Goal: Check status: Check status

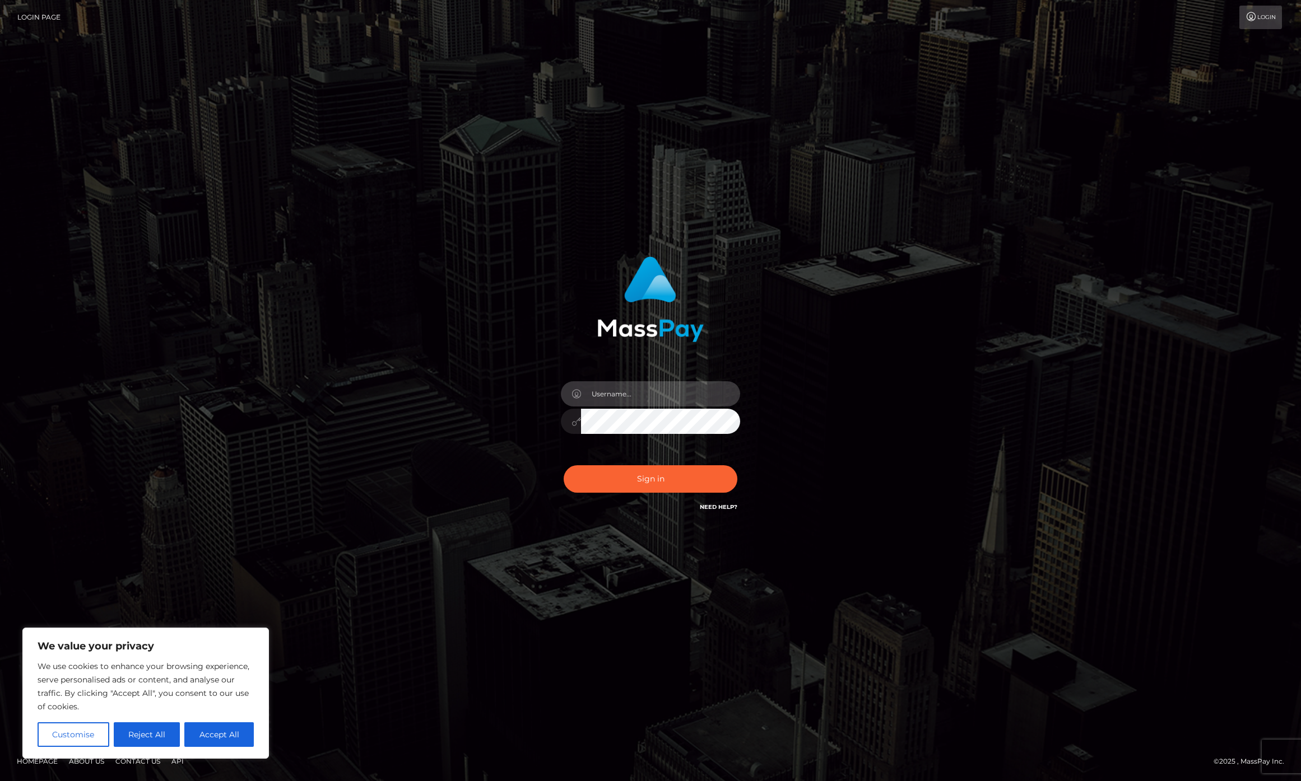
click at [627, 397] on input "text" at bounding box center [660, 393] width 159 height 25
type input "chase.whop"
click at [644, 477] on button "Sign in" at bounding box center [651, 479] width 174 height 27
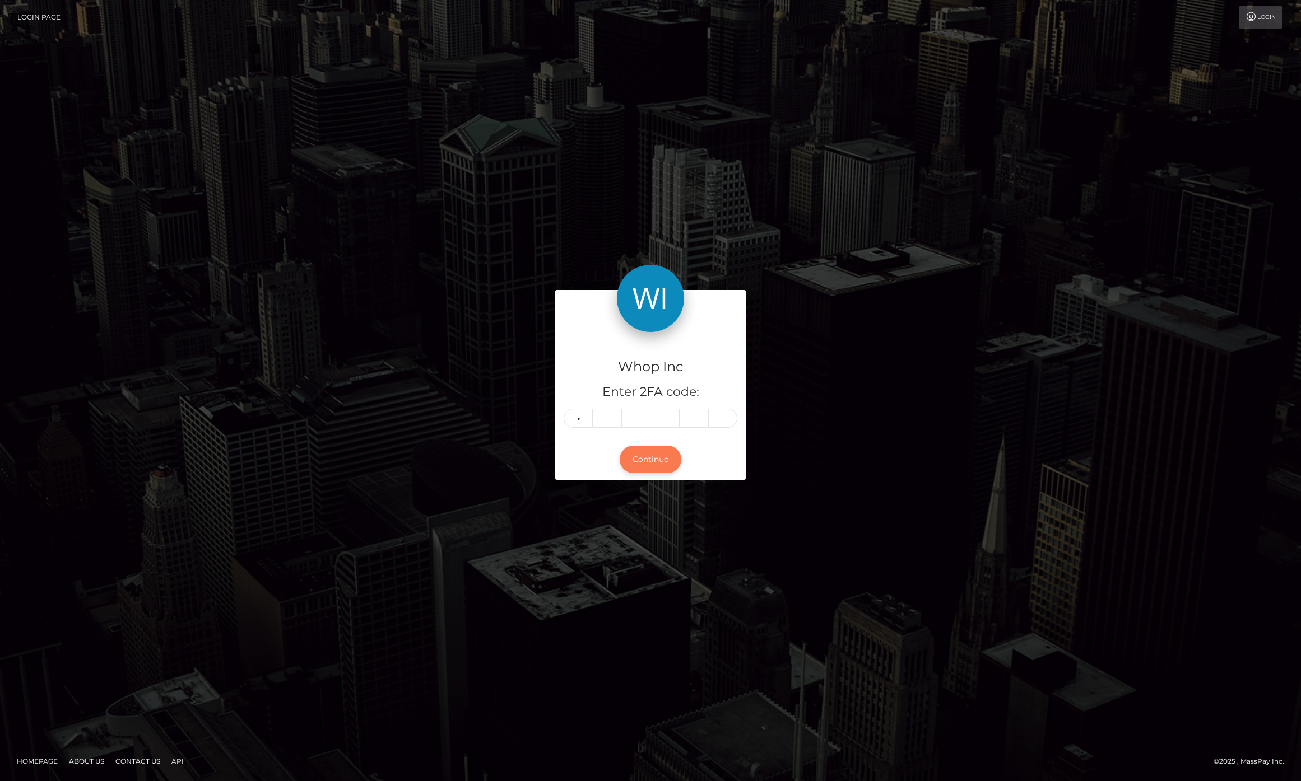
type input "7"
type input "9"
type input "7"
type input "5"
type input "6"
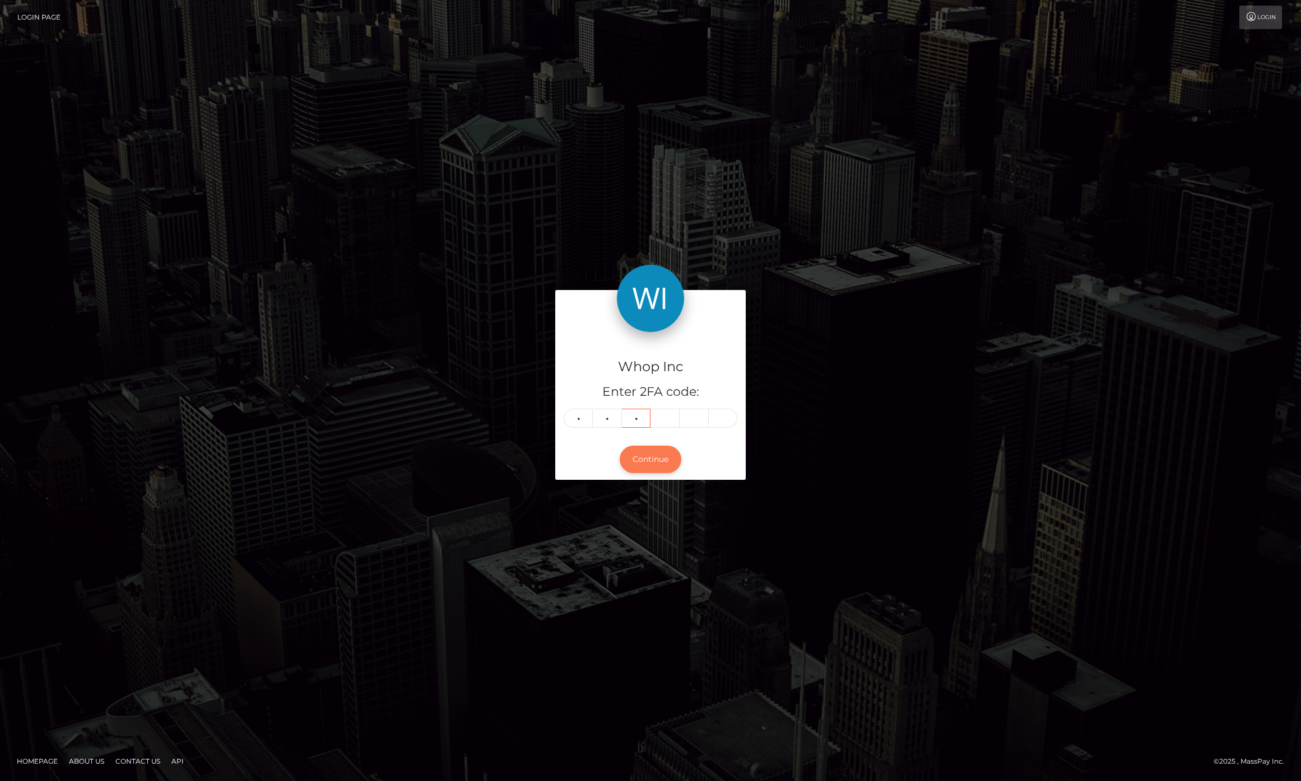
type input "7"
type input "6"
type input "5"
click at [659, 452] on button "Continue" at bounding box center [651, 459] width 62 height 27
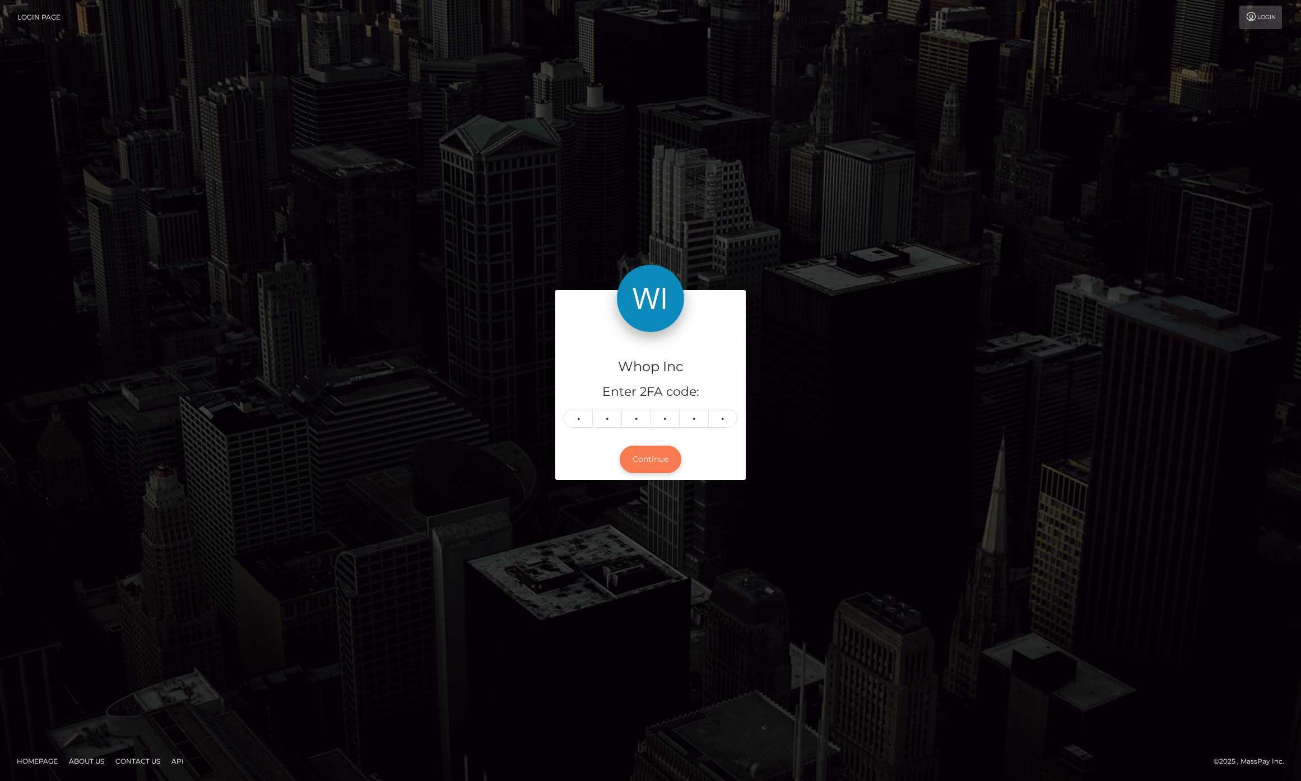
click at [653, 460] on button "Continue" at bounding box center [651, 459] width 62 height 27
click at [733, 417] on input "5" at bounding box center [723, 418] width 29 height 19
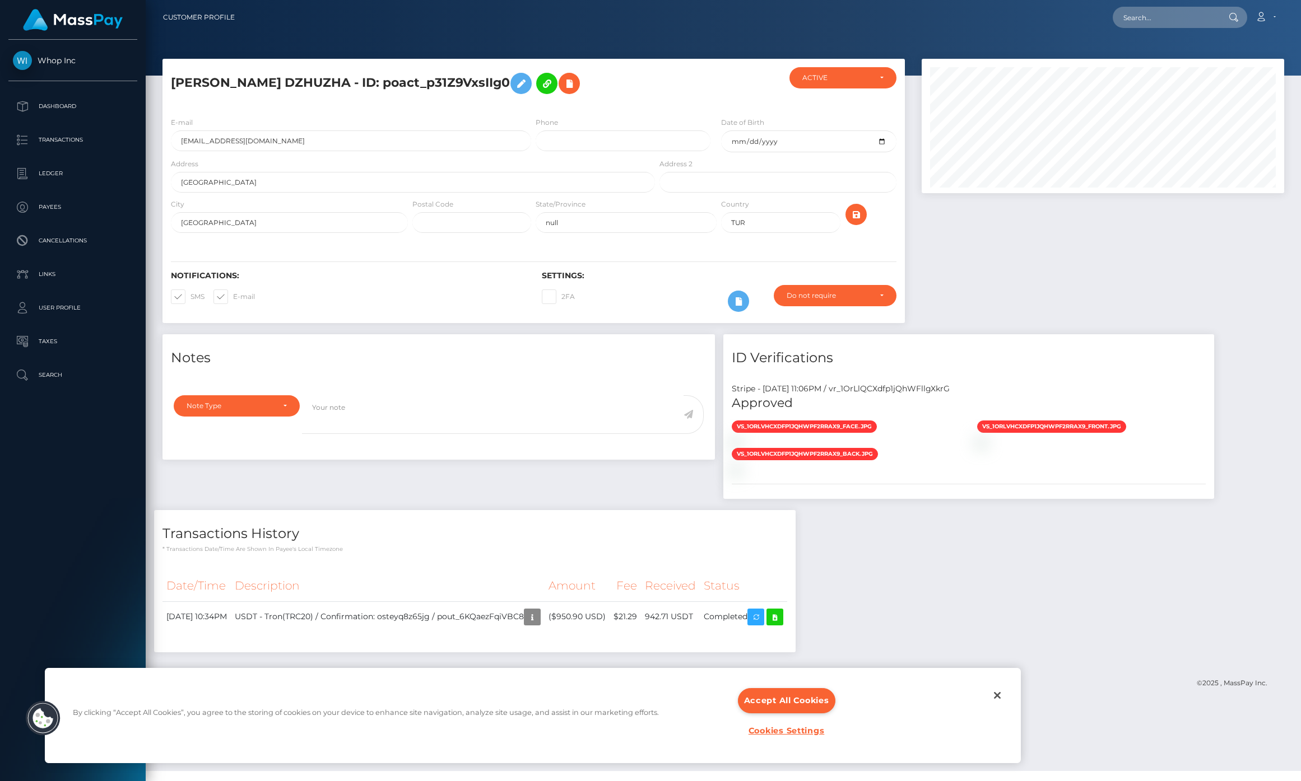
scroll to position [134, 363]
click at [690, 618] on td "942.71 USDT" at bounding box center [670, 617] width 59 height 31
click at [691, 618] on td "942.71 USDT" at bounding box center [670, 617] width 59 height 31
click at [700, 617] on td "942.71 USDT" at bounding box center [670, 617] width 59 height 31
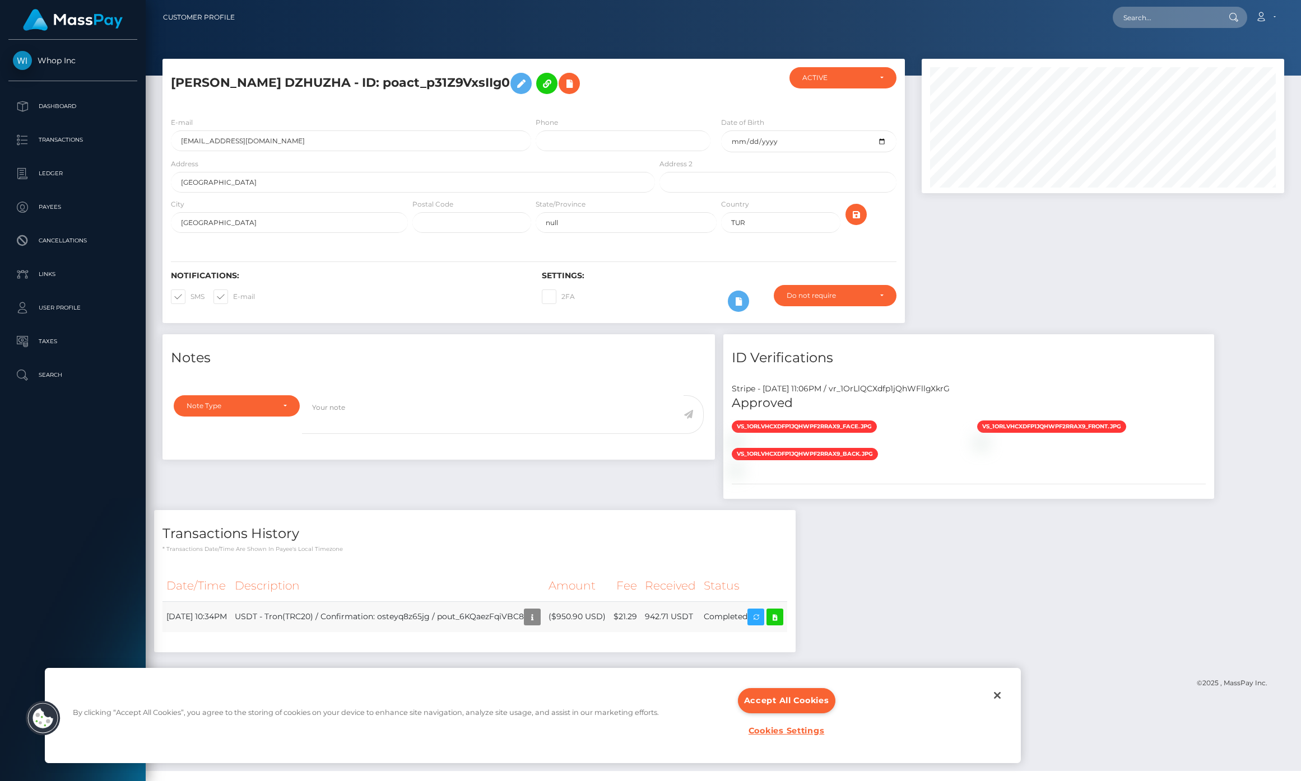
click at [641, 619] on td "$21.29" at bounding box center [624, 617] width 31 height 31
click at [641, 618] on td "$21.29" at bounding box center [624, 617] width 31 height 31
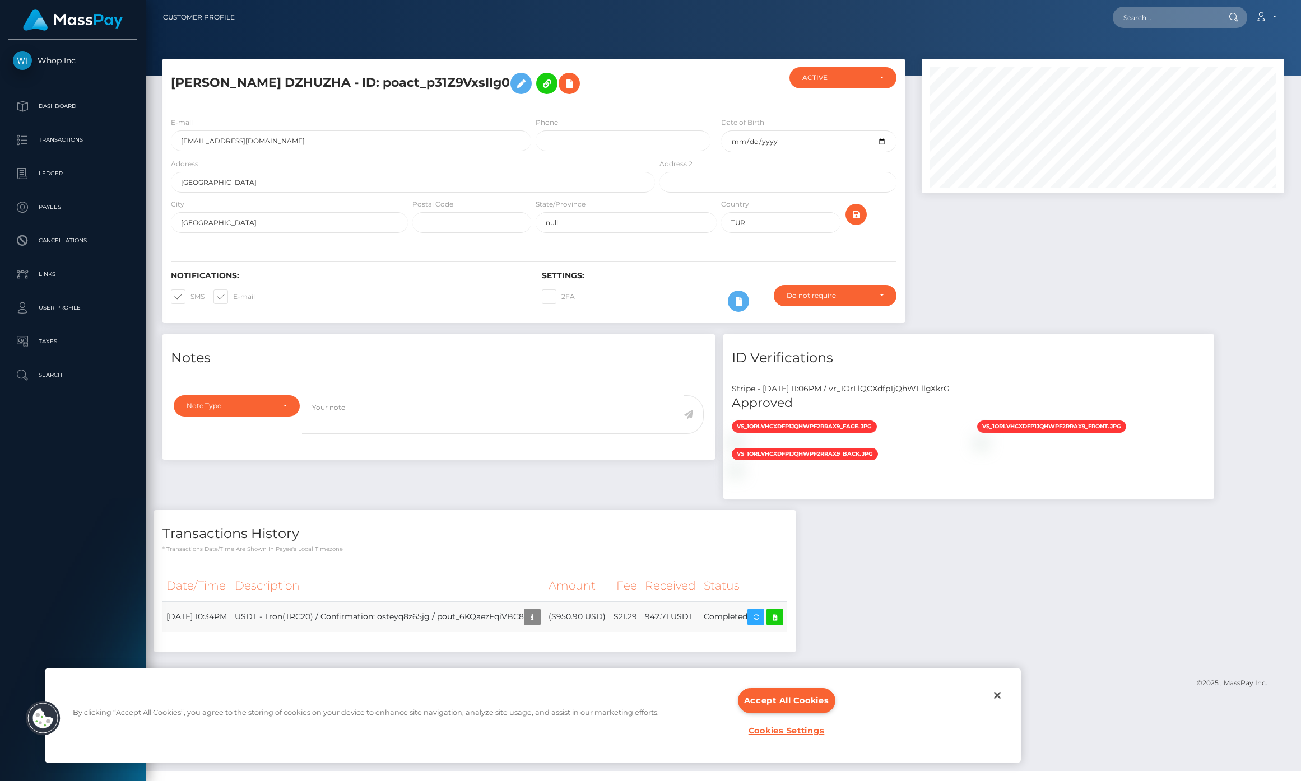
click at [641, 618] on td "$21.29" at bounding box center [624, 617] width 31 height 31
click at [641, 617] on td "$21.29" at bounding box center [624, 617] width 31 height 31
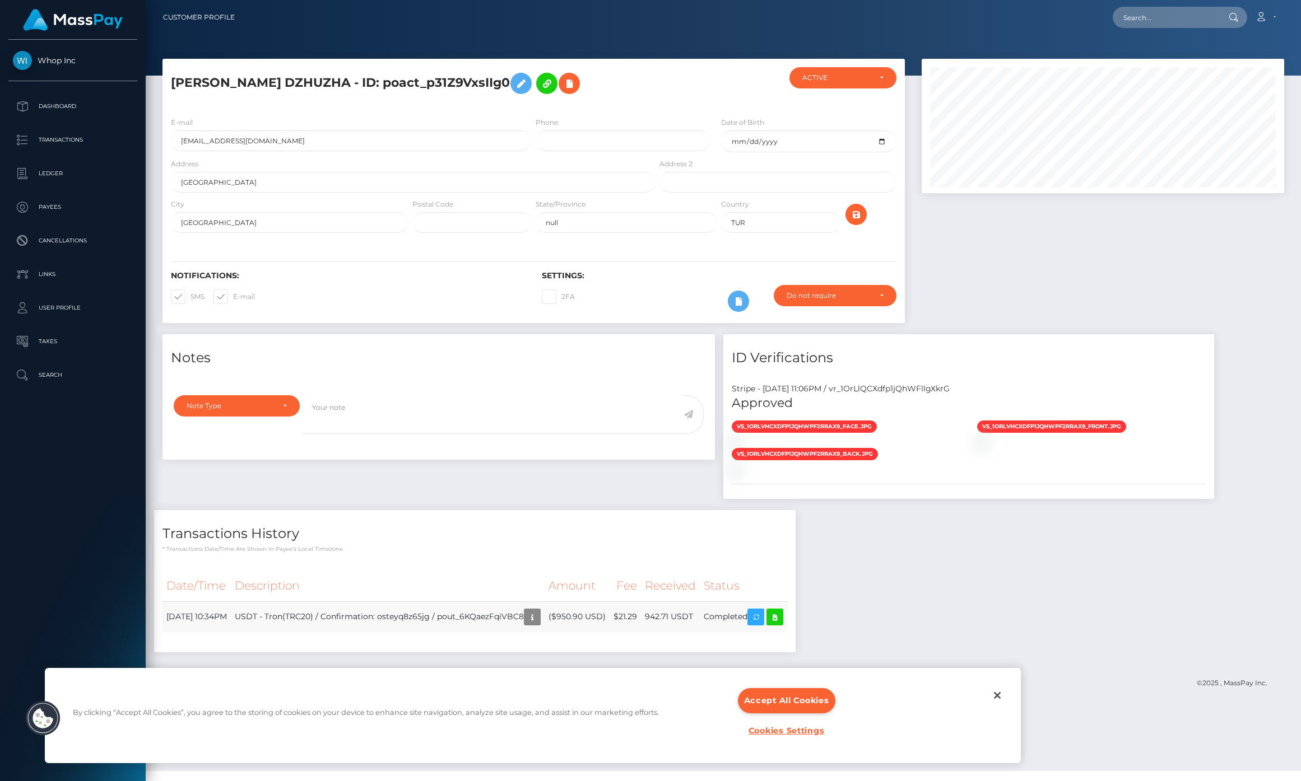
click at [641, 617] on td "$21.29" at bounding box center [624, 617] width 31 height 31
click at [688, 619] on td "942.71 USDT" at bounding box center [670, 617] width 59 height 31
drag, startPoint x: 688, startPoint y: 619, endPoint x: 700, endPoint y: 620, distance: 12.3
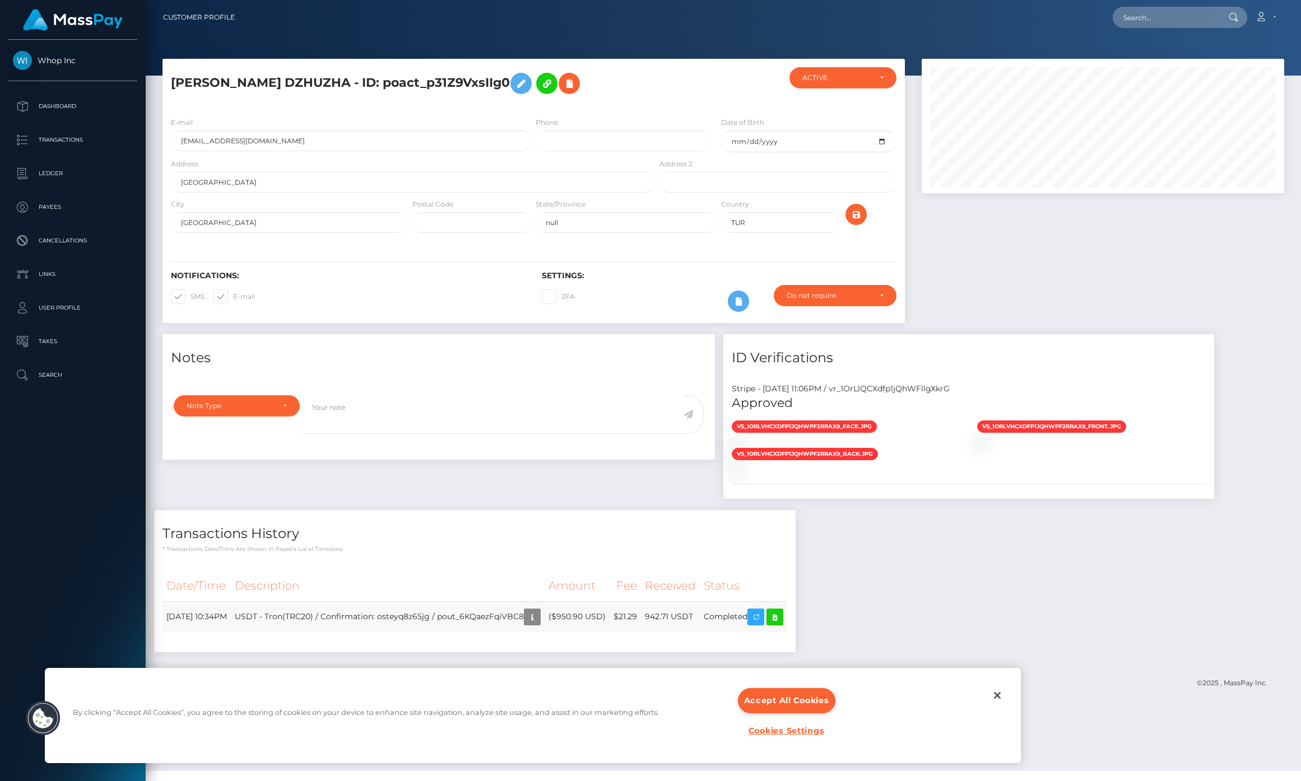
click at [688, 619] on td "942.71 USDT" at bounding box center [670, 617] width 59 height 31
drag, startPoint x: 788, startPoint y: 619, endPoint x: 758, endPoint y: 613, distance: 29.7
click at [762, 619] on icon "button" at bounding box center [755, 618] width 13 height 14
click at [781, 617] on icon at bounding box center [774, 618] width 13 height 14
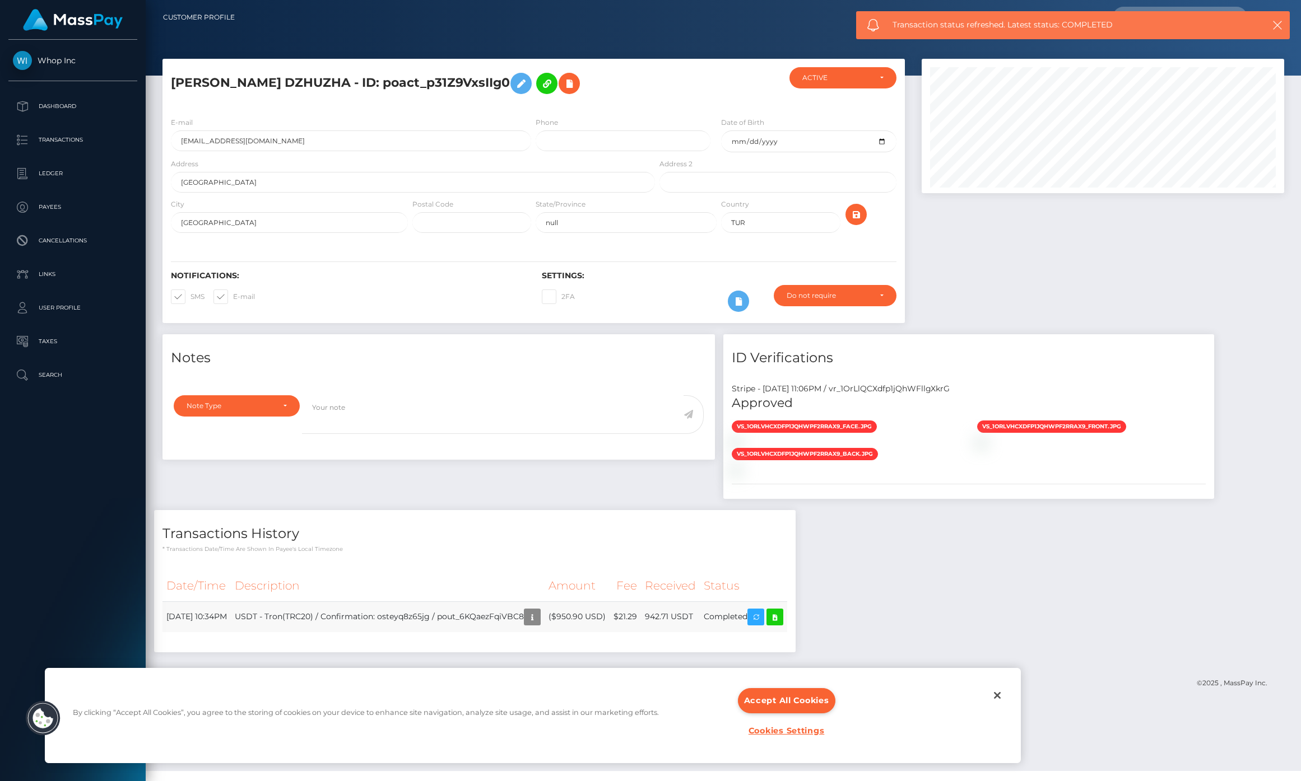
click at [641, 615] on td "$21.29" at bounding box center [624, 617] width 31 height 31
drag, startPoint x: 646, startPoint y: 614, endPoint x: 669, endPoint y: 617, distance: 22.6
click at [641, 617] on td "$21.29" at bounding box center [624, 617] width 31 height 31
drag, startPoint x: 669, startPoint y: 617, endPoint x: 646, endPoint y: 614, distance: 22.6
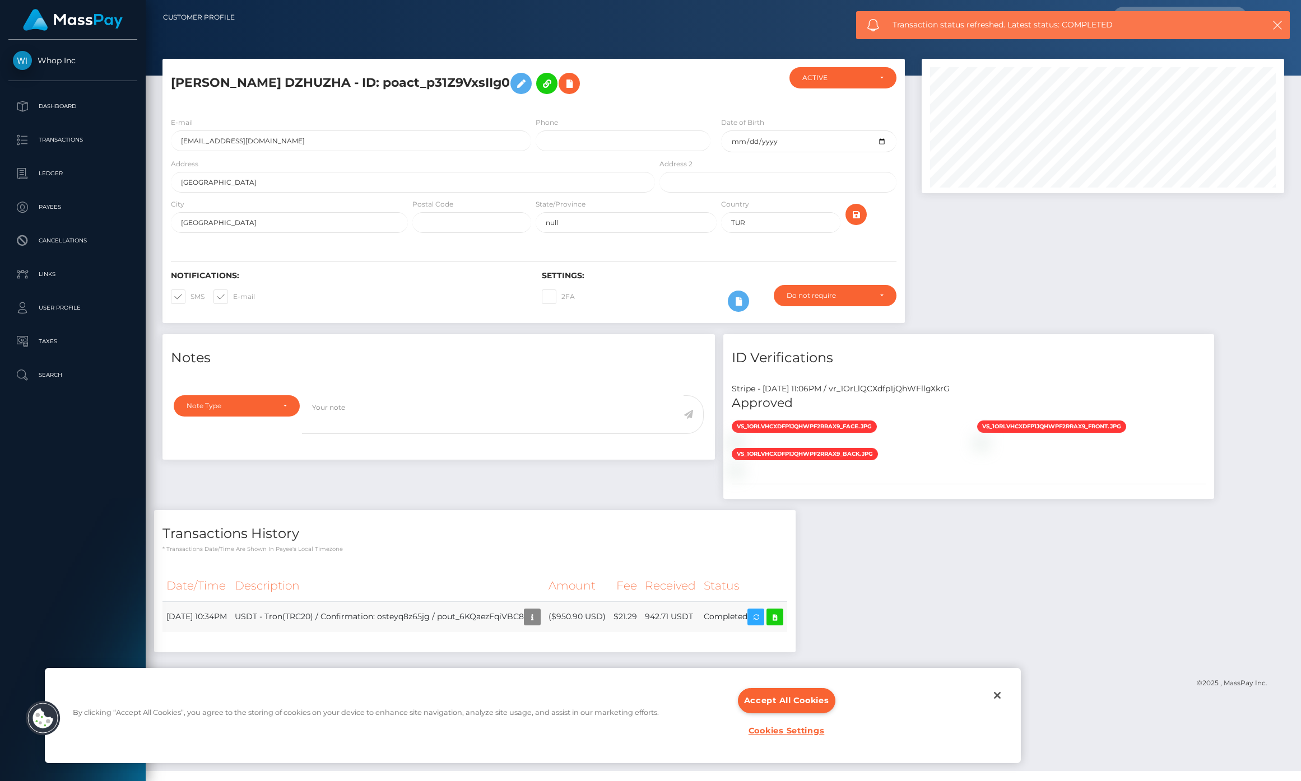
click at [641, 614] on td "$21.29" at bounding box center [624, 617] width 31 height 31
click at [995, 693] on button "Close" at bounding box center [997, 695] width 25 height 25
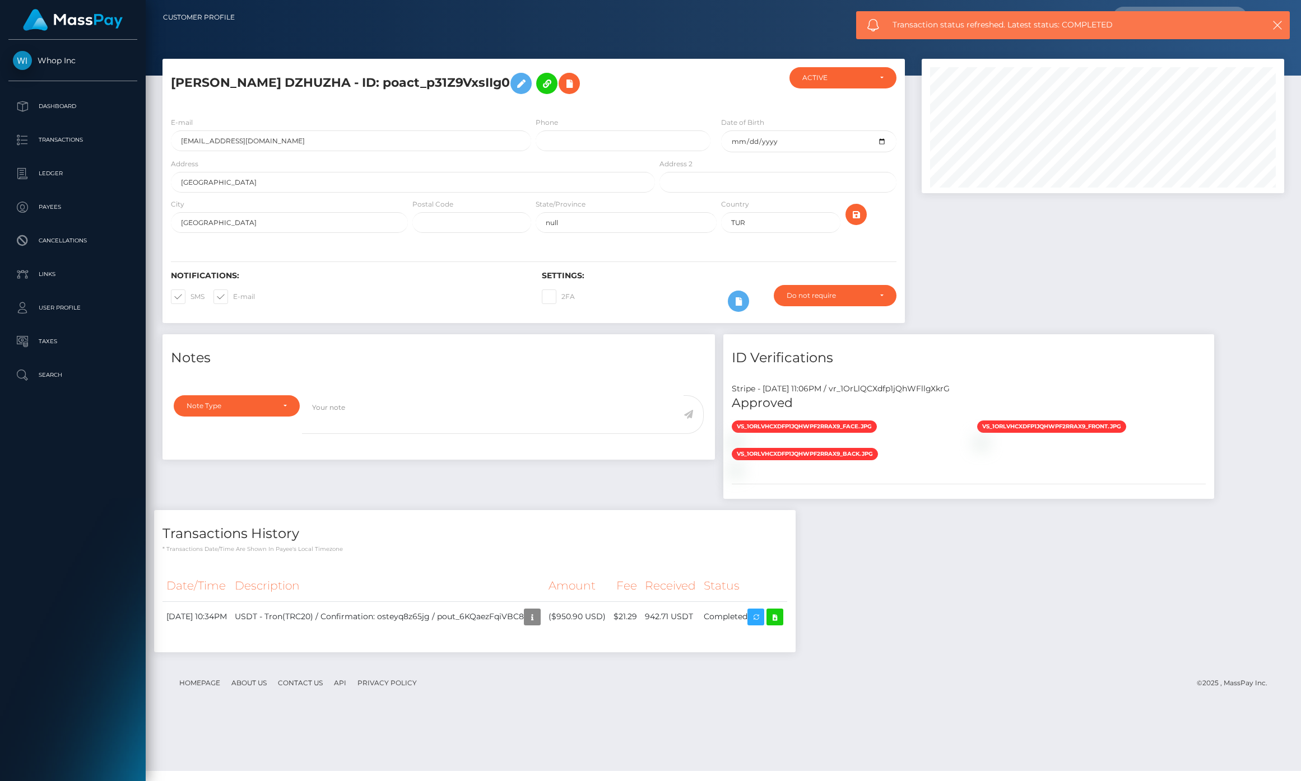
drag, startPoint x: 587, startPoint y: 585, endPoint x: 630, endPoint y: 588, distance: 43.8
click at [588, 585] on th "Amount" at bounding box center [577, 586] width 65 height 31
drag, startPoint x: 630, startPoint y: 588, endPoint x: 659, endPoint y: 588, distance: 28.6
click at [658, 588] on tr "Date/Time Description Amount Fee Received Status" at bounding box center [474, 586] width 625 height 31
click at [641, 588] on th "Fee" at bounding box center [624, 586] width 31 height 31
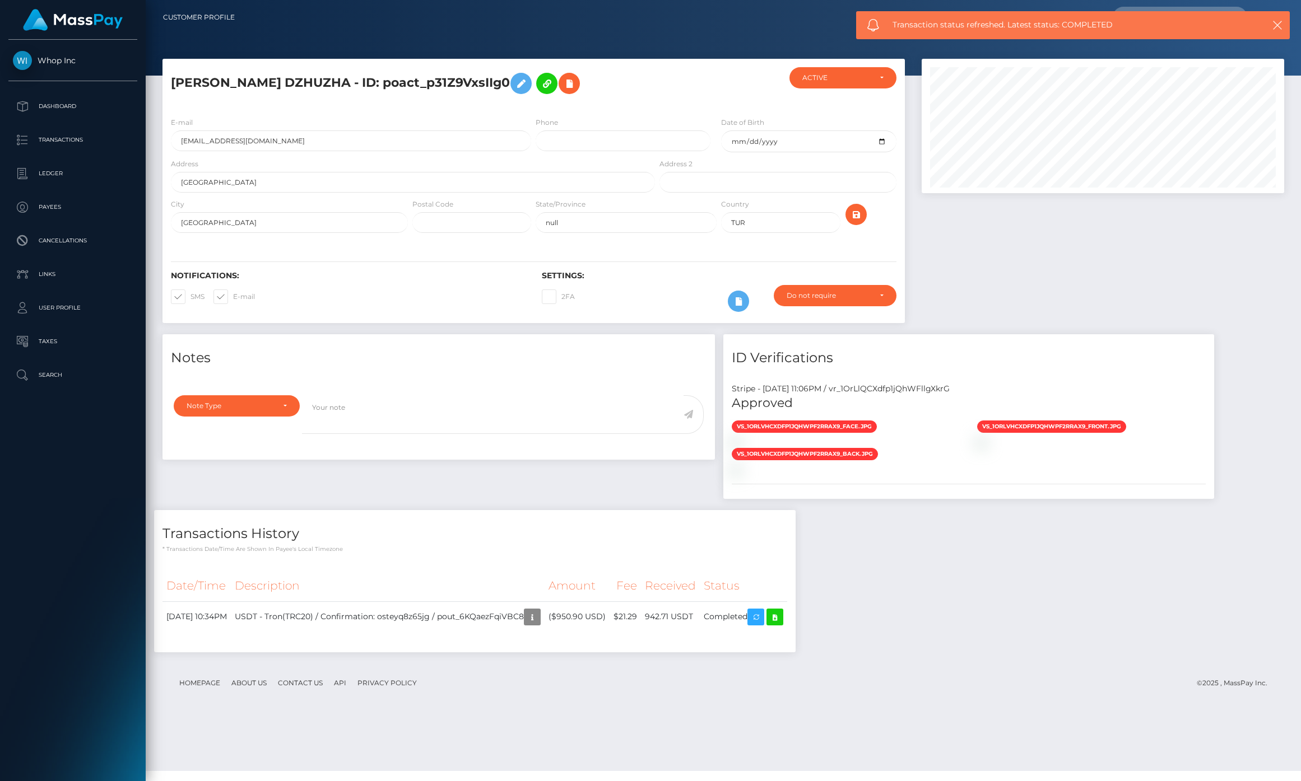
click at [641, 588] on th "Fee" at bounding box center [624, 586] width 31 height 31
drag, startPoint x: 663, startPoint y: 588, endPoint x: 701, endPoint y: 588, distance: 37.5
click at [641, 588] on th "Fee" at bounding box center [624, 586] width 31 height 31
click at [738, 590] on th "Status" at bounding box center [743, 586] width 87 height 31
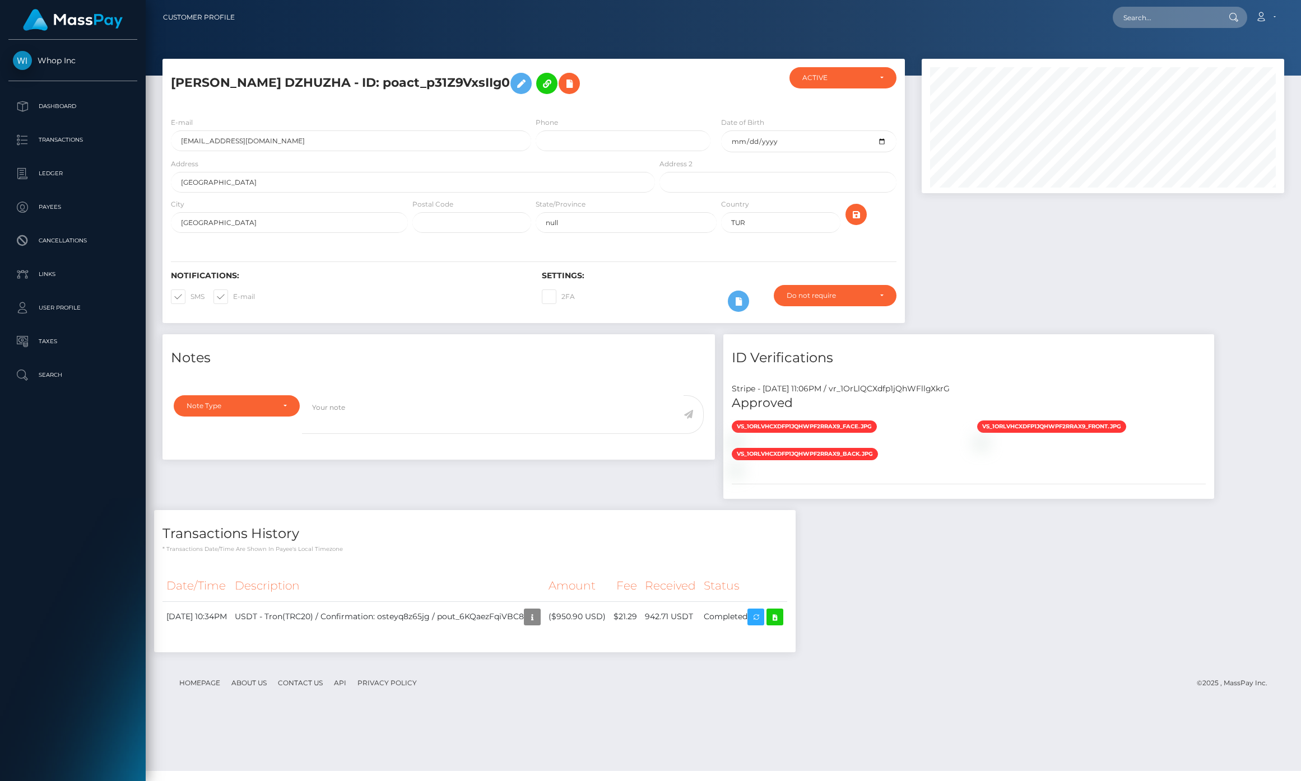
drag, startPoint x: 773, startPoint y: 589, endPoint x: 329, endPoint y: 550, distance: 446.0
click at [322, 550] on div "Transactions History * Transactions date/time are shown in payee's local timezo…" at bounding box center [474, 581] width 641 height 142
drag, startPoint x: 475, startPoint y: 560, endPoint x: 156, endPoint y: 321, distance: 399.0
click at [474, 560] on div "Transactions History * Transactions date/time are shown in payee's local timezo…" at bounding box center [474, 581] width 641 height 142
click at [539, 617] on icon "button" at bounding box center [531, 618] width 13 height 14
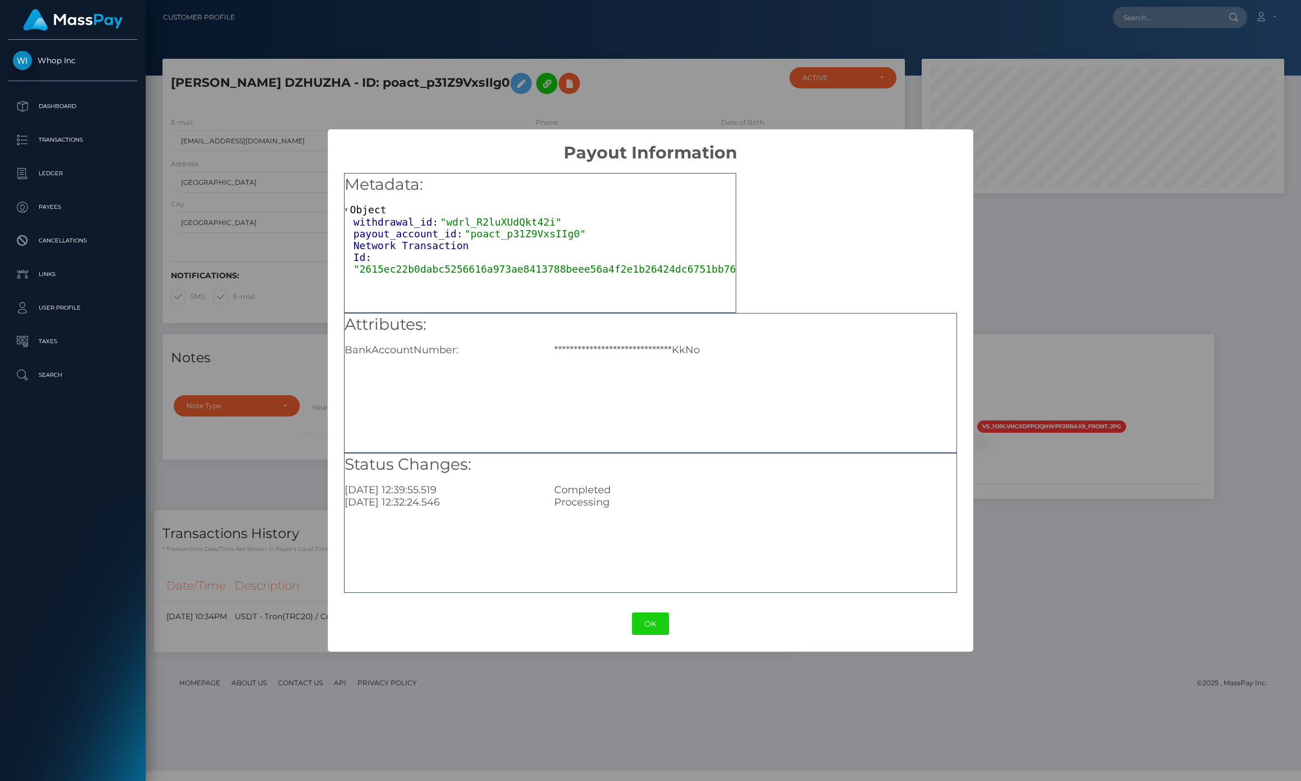
click at [746, 708] on div "**********" at bounding box center [650, 390] width 1301 height 781
